Goal: Information Seeking & Learning: Learn about a topic

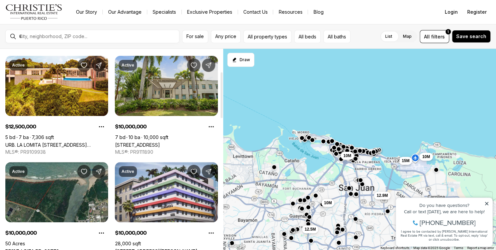
scroll to position [100, 0]
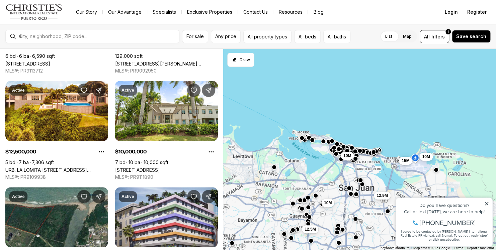
click at [91, 32] on div at bounding box center [97, 36] width 163 height 11
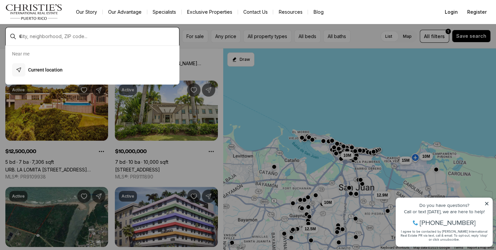
click at [86, 33] on input "text" at bounding box center [97, 36] width 157 height 6
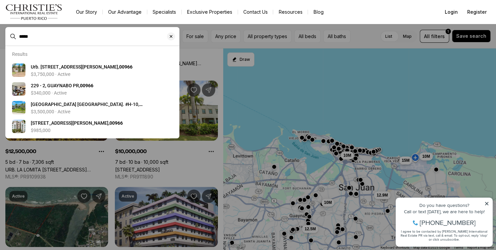
type input "*****"
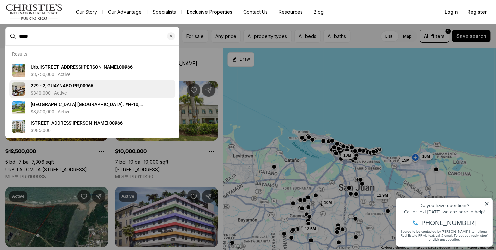
click at [91, 85] on b "00966" at bounding box center [86, 85] width 13 height 5
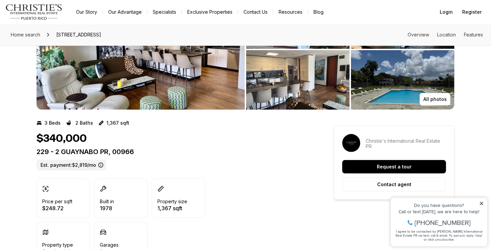
scroll to position [33, 0]
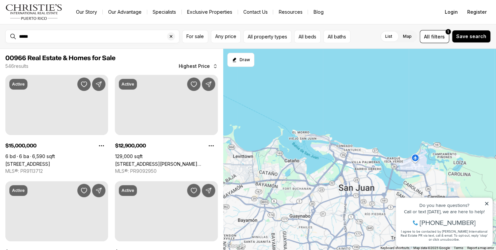
scroll to position [100, 0]
